Goal: Find specific page/section: Find specific page/section

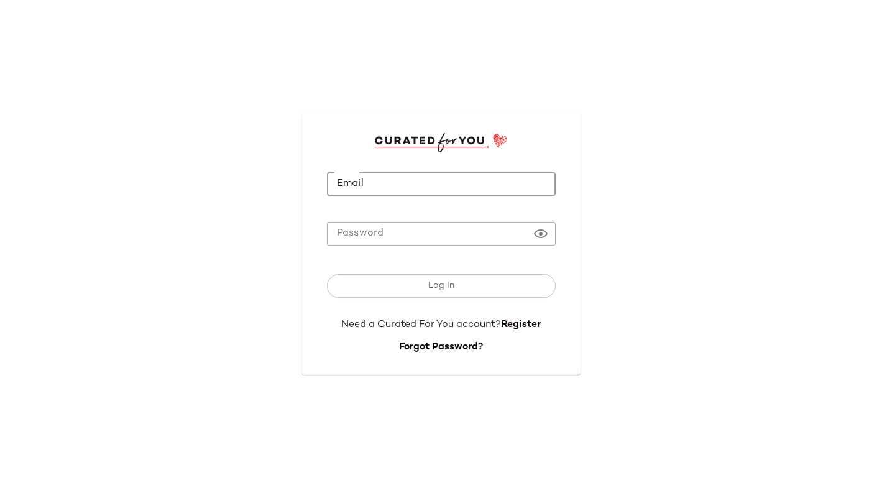
click at [408, 189] on input "Email" at bounding box center [441, 184] width 229 height 24
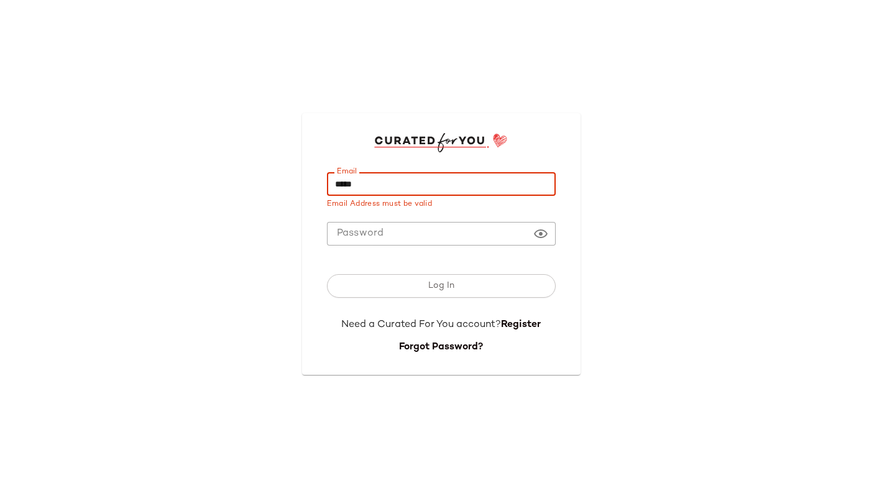
type input "**********"
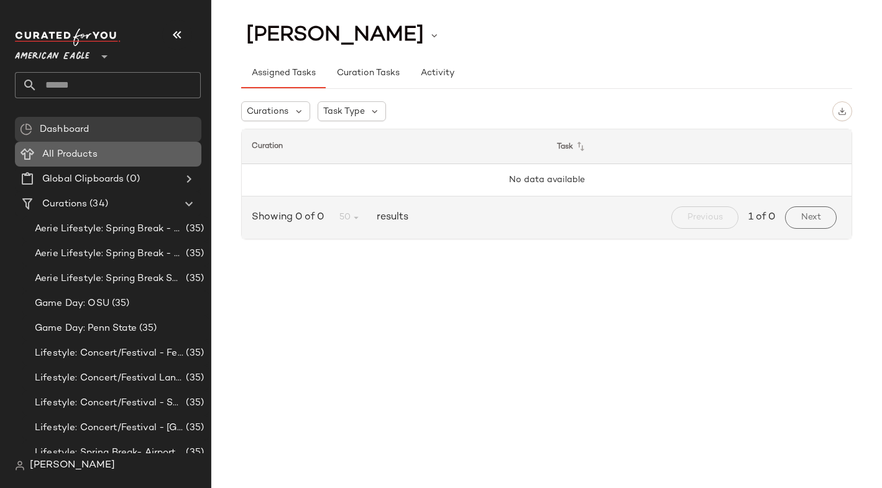
click at [102, 161] on Products "All Products" at bounding box center [108, 154] width 186 height 25
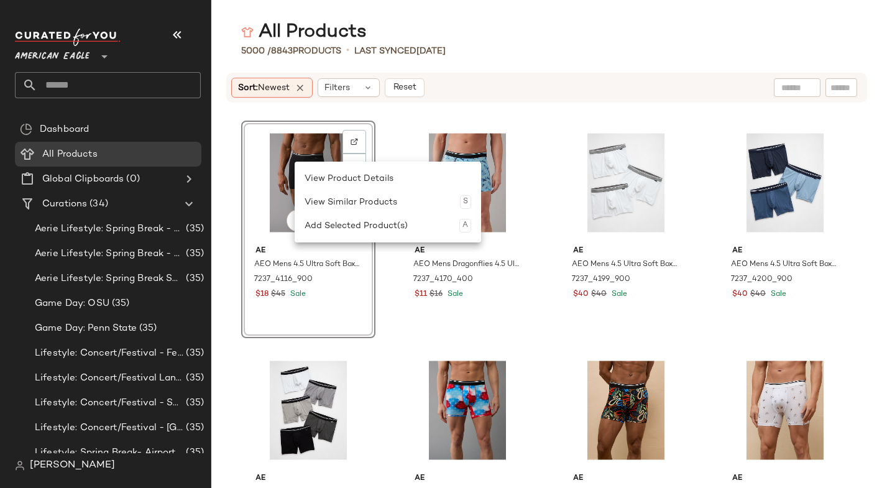
click at [526, 66] on div "All Products 5000 / 8843 Products • Last synced [DATE] Sort: Newest Filters Res…" at bounding box center [546, 254] width 670 height 468
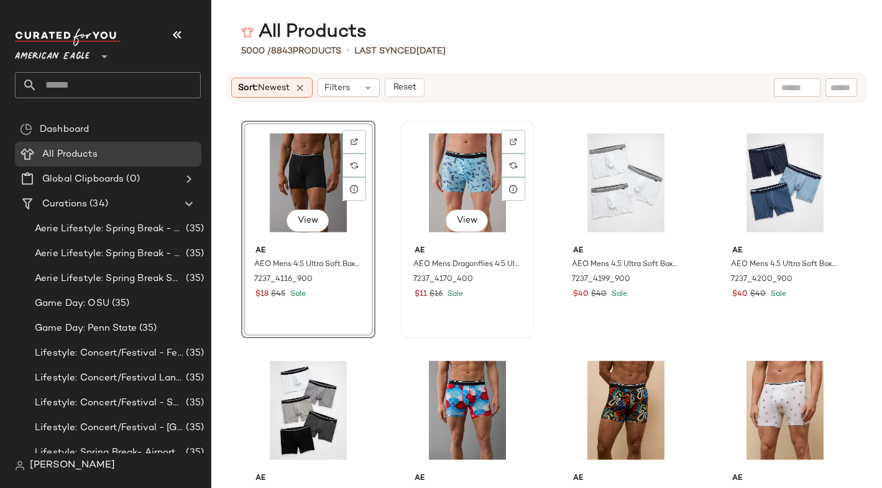
click at [471, 170] on div "View" at bounding box center [468, 183] width 126 height 116
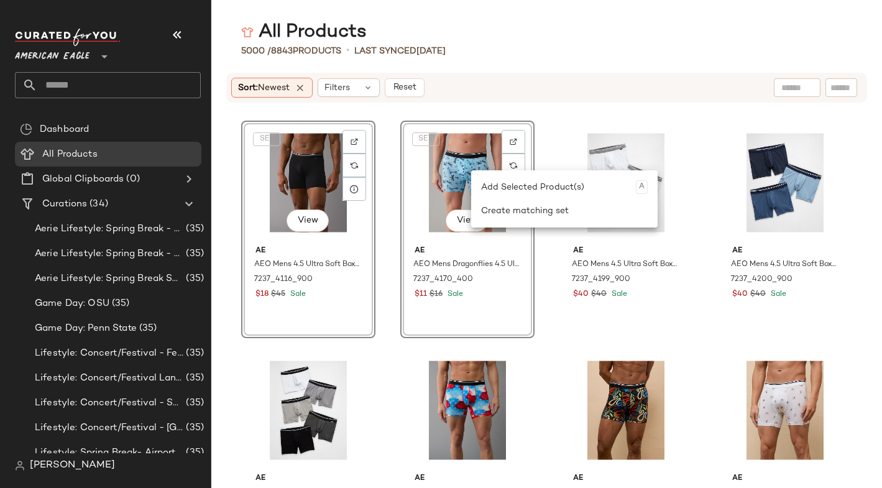
click at [553, 74] on div "Sort: Newest Filters Reset" at bounding box center [546, 88] width 641 height 30
